Goal: Check status: Check status

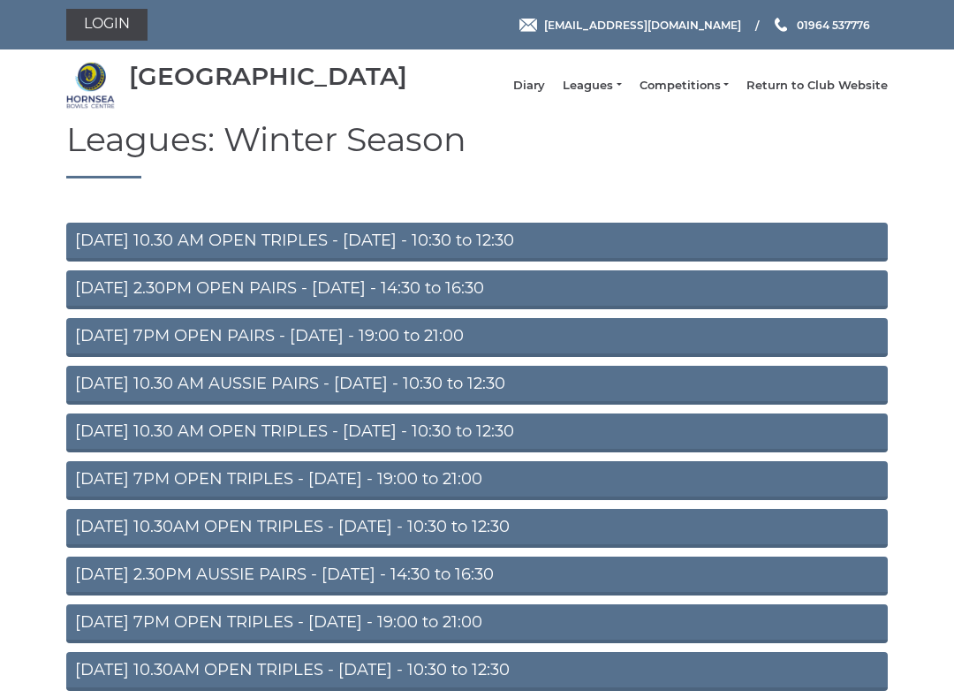
click at [543, 86] on li "Diary" at bounding box center [520, 86] width 49 height 34
click at [545, 89] on link "Diary" at bounding box center [529, 86] width 32 height 16
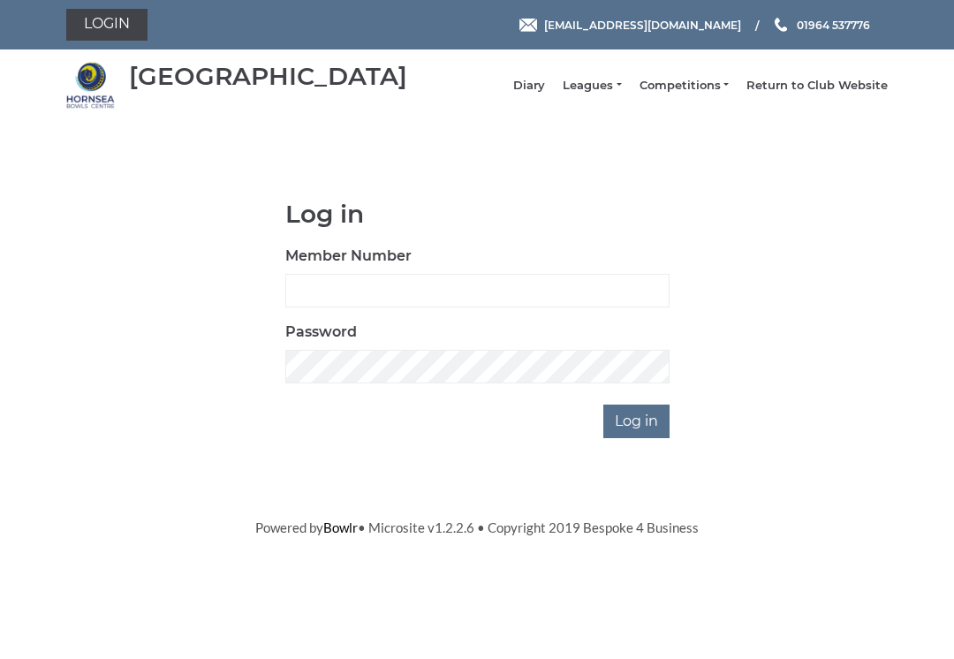
click at [551, 53] on nav "Hornsea Bowls Centre Diary Leagues Club leagues - Winter 2025-6 Club leagues - …" at bounding box center [477, 85] width 954 height 72
click at [492, 303] on input "Member Number" at bounding box center [477, 291] width 384 height 34
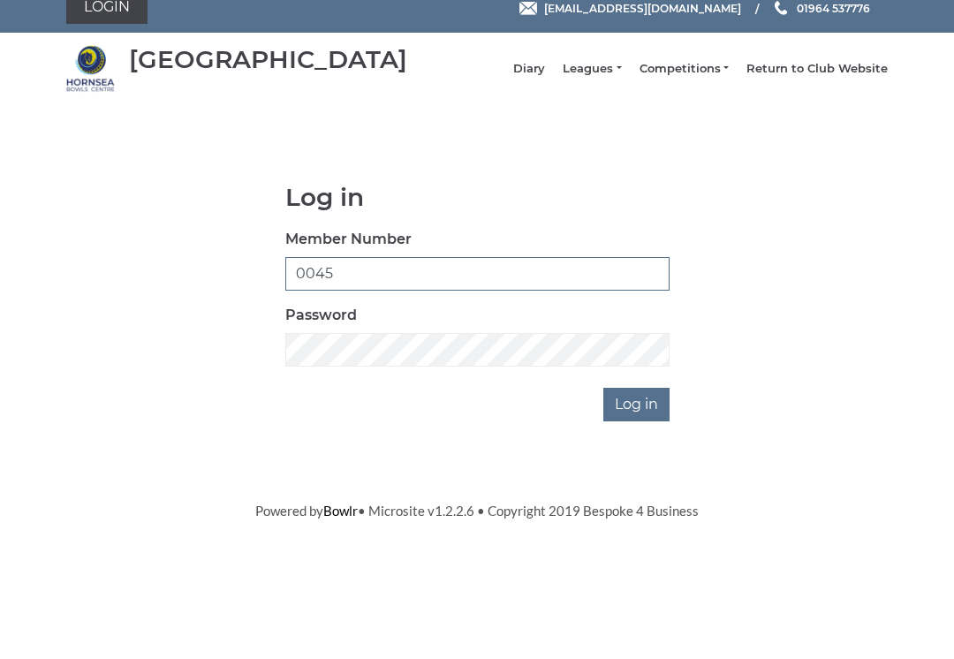
type input "0045"
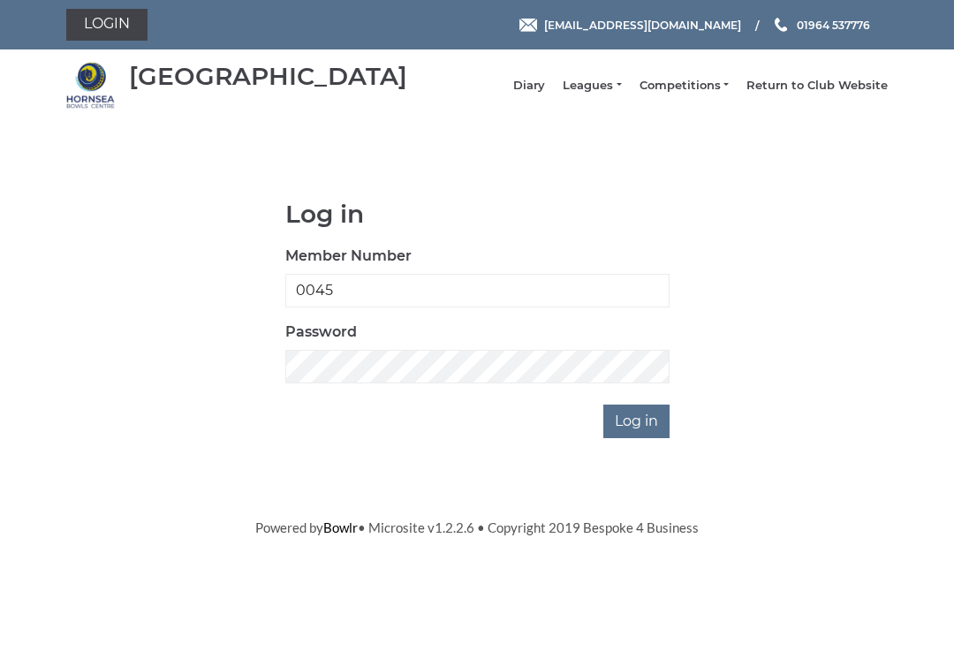
click at [651, 438] on input "Log in" at bounding box center [636, 422] width 66 height 34
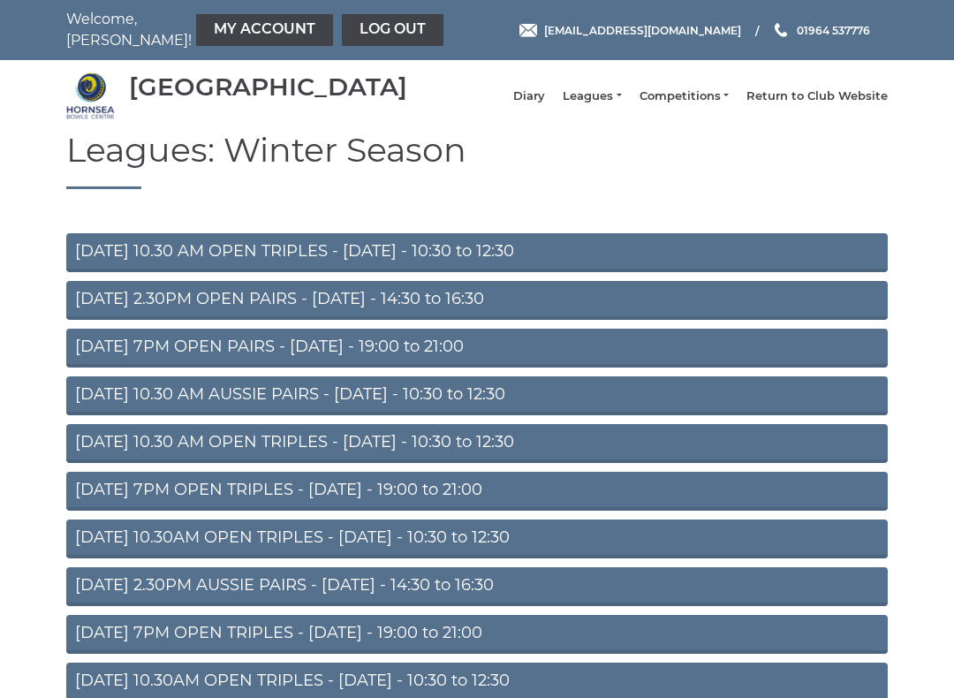
click at [545, 104] on link "Diary" at bounding box center [529, 96] width 32 height 16
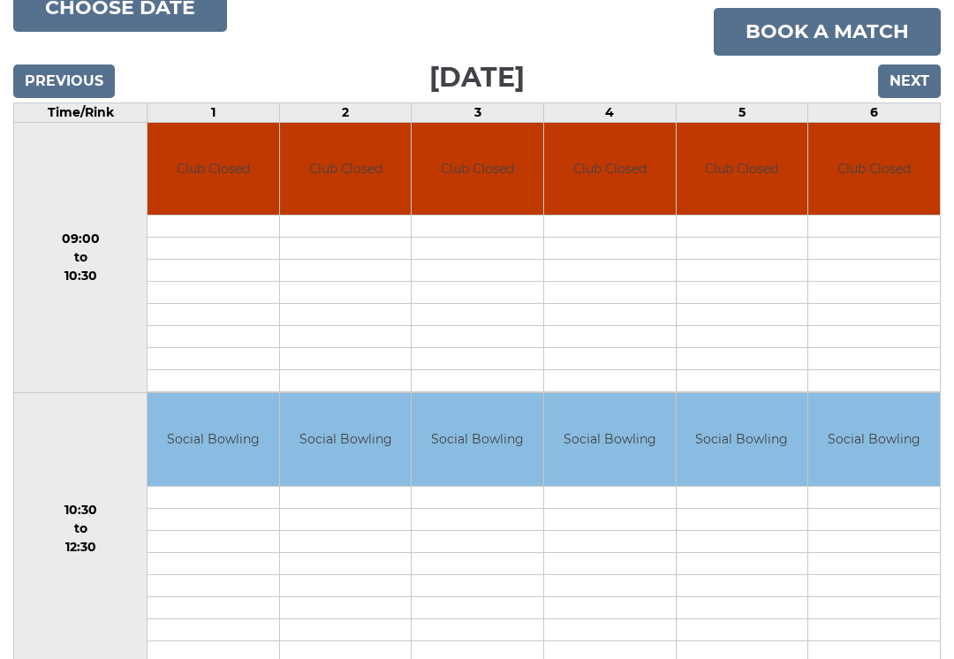
scroll to position [230, 0]
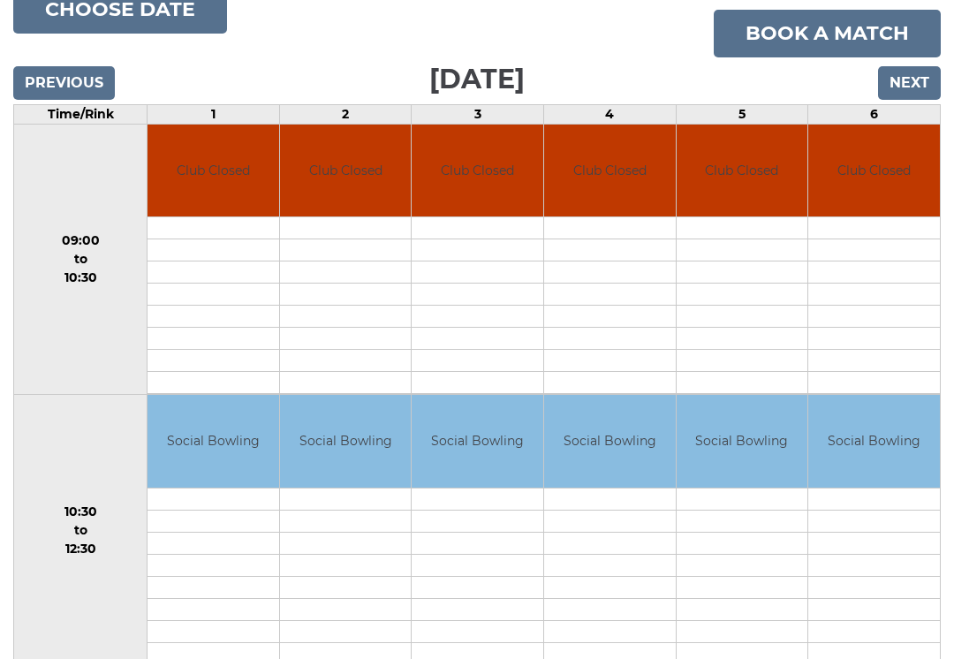
click at [915, 87] on input "Next" at bounding box center [909, 83] width 63 height 34
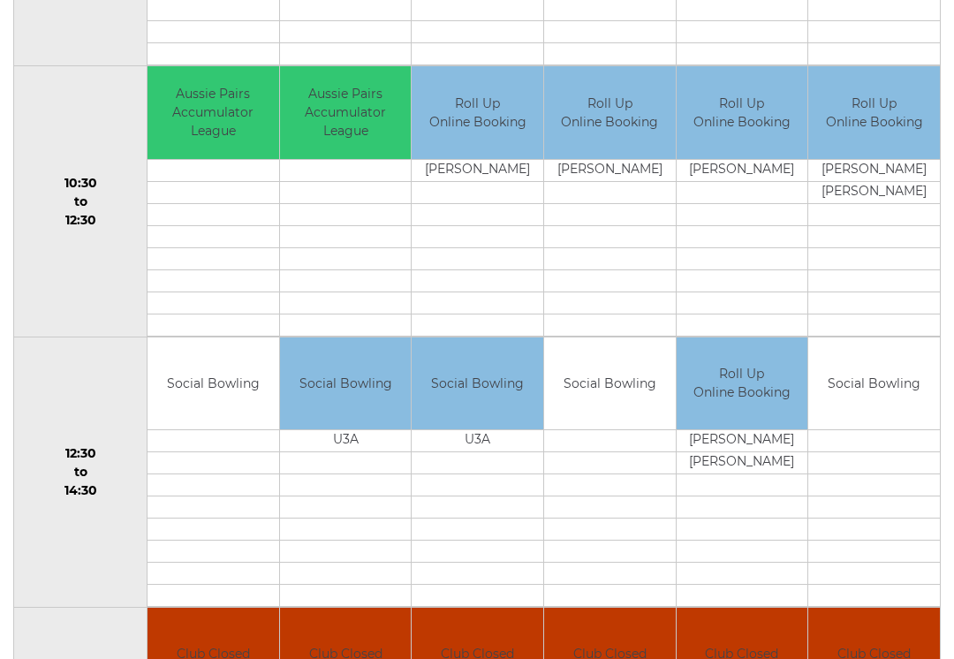
scroll to position [552, 0]
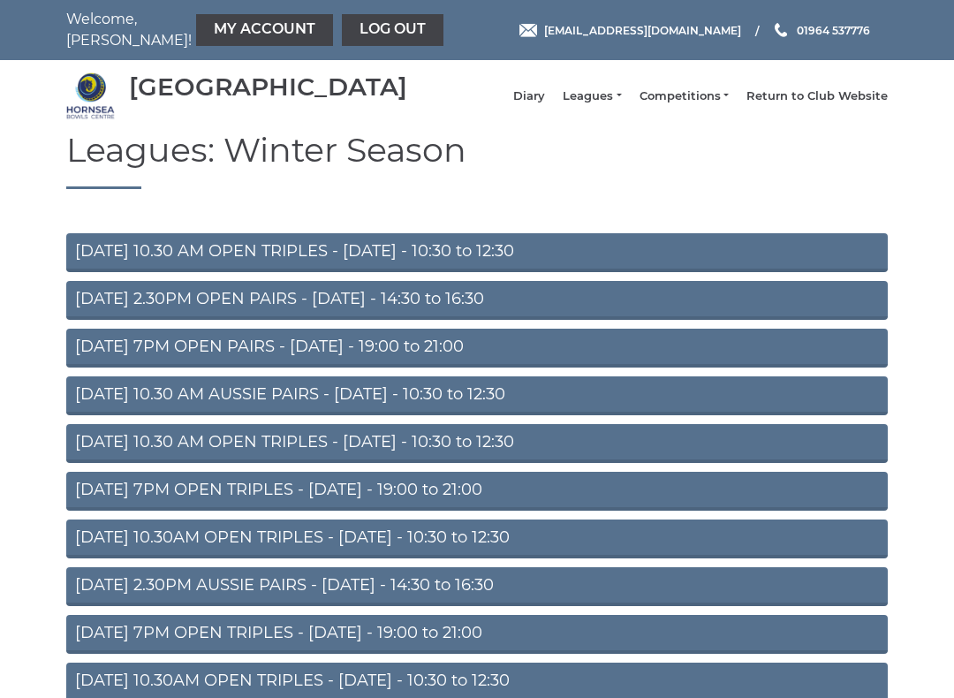
scroll to position [19, 0]
